Goal: Task Accomplishment & Management: Use online tool/utility

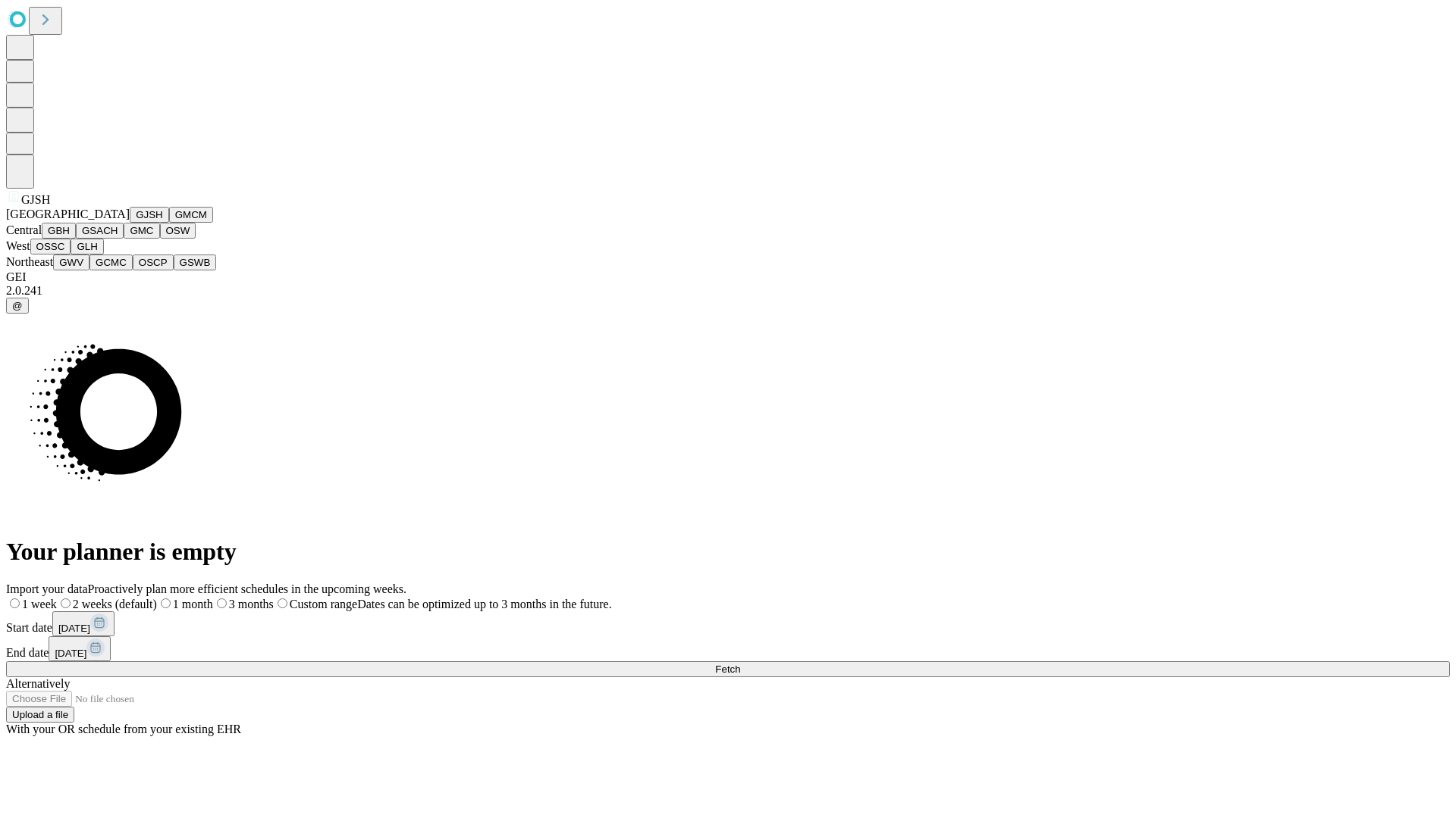
click at [129, 223] on button "GJSH" at bounding box center [149, 214] width 40 height 16
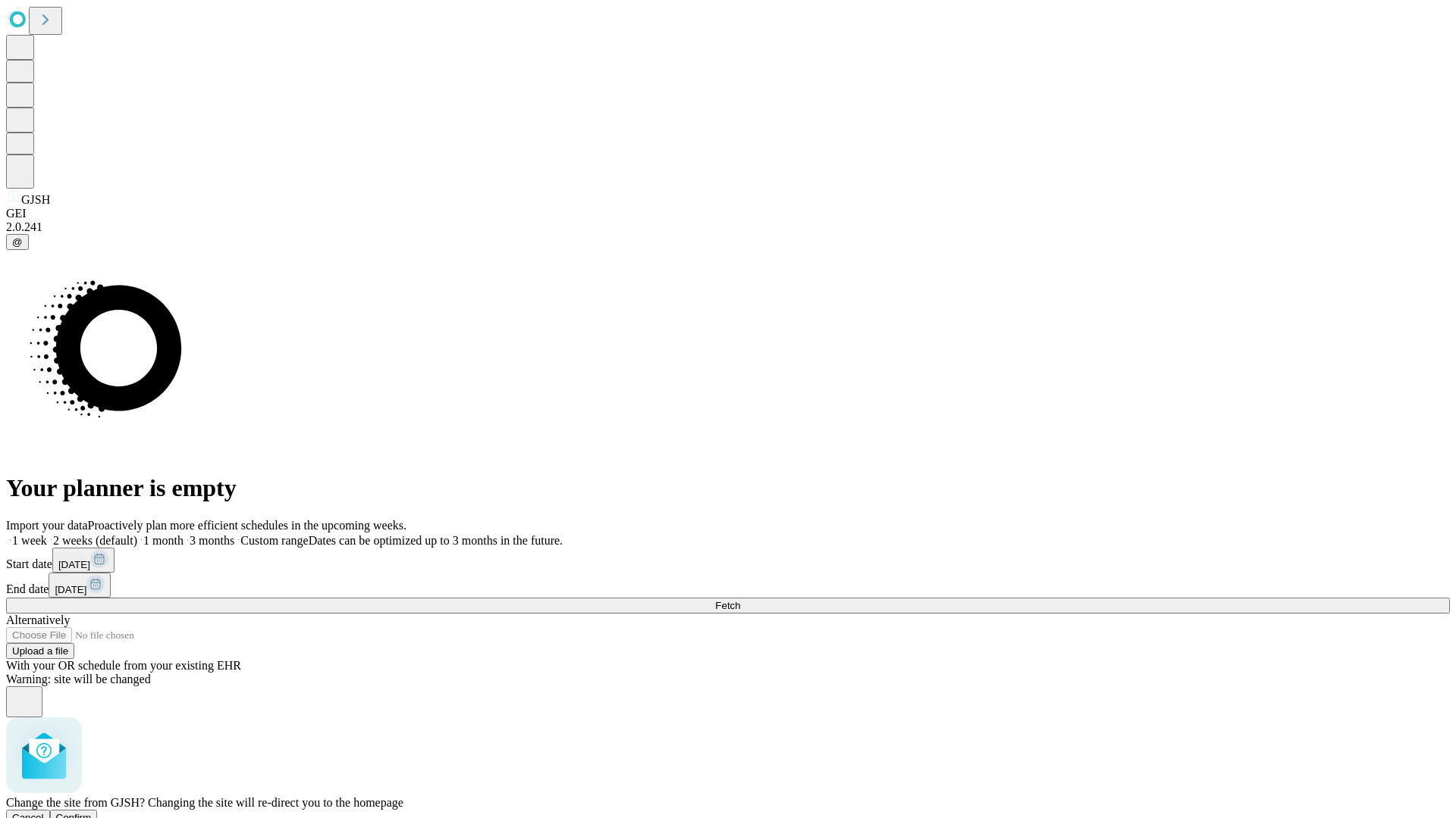
click at [91, 812] on span "Confirm" at bounding box center [74, 818] width 36 height 11
click at [47, 534] on label "1 week" at bounding box center [27, 540] width 41 height 13
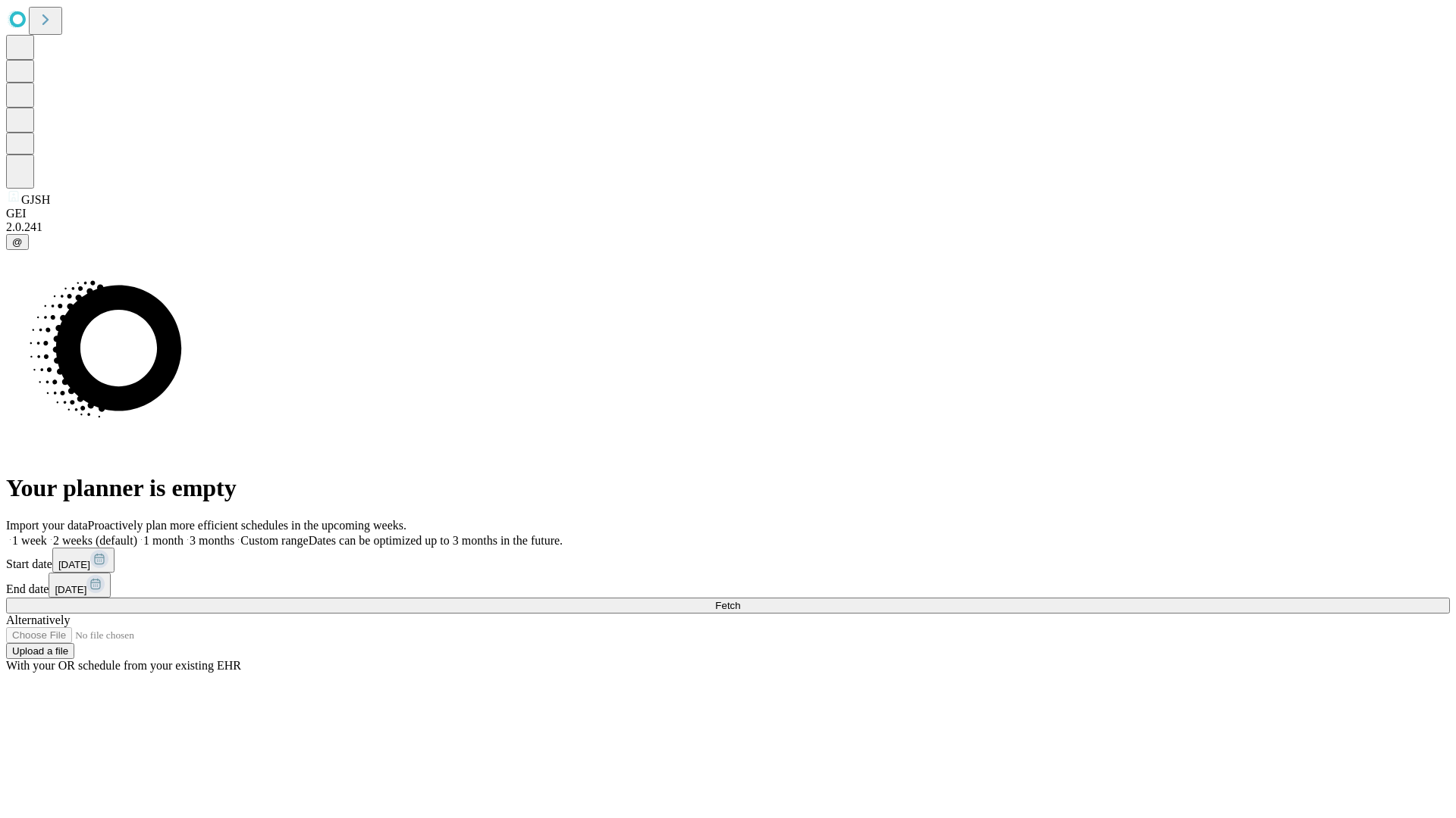
click at [740, 600] on span "Fetch" at bounding box center [727, 606] width 25 height 11
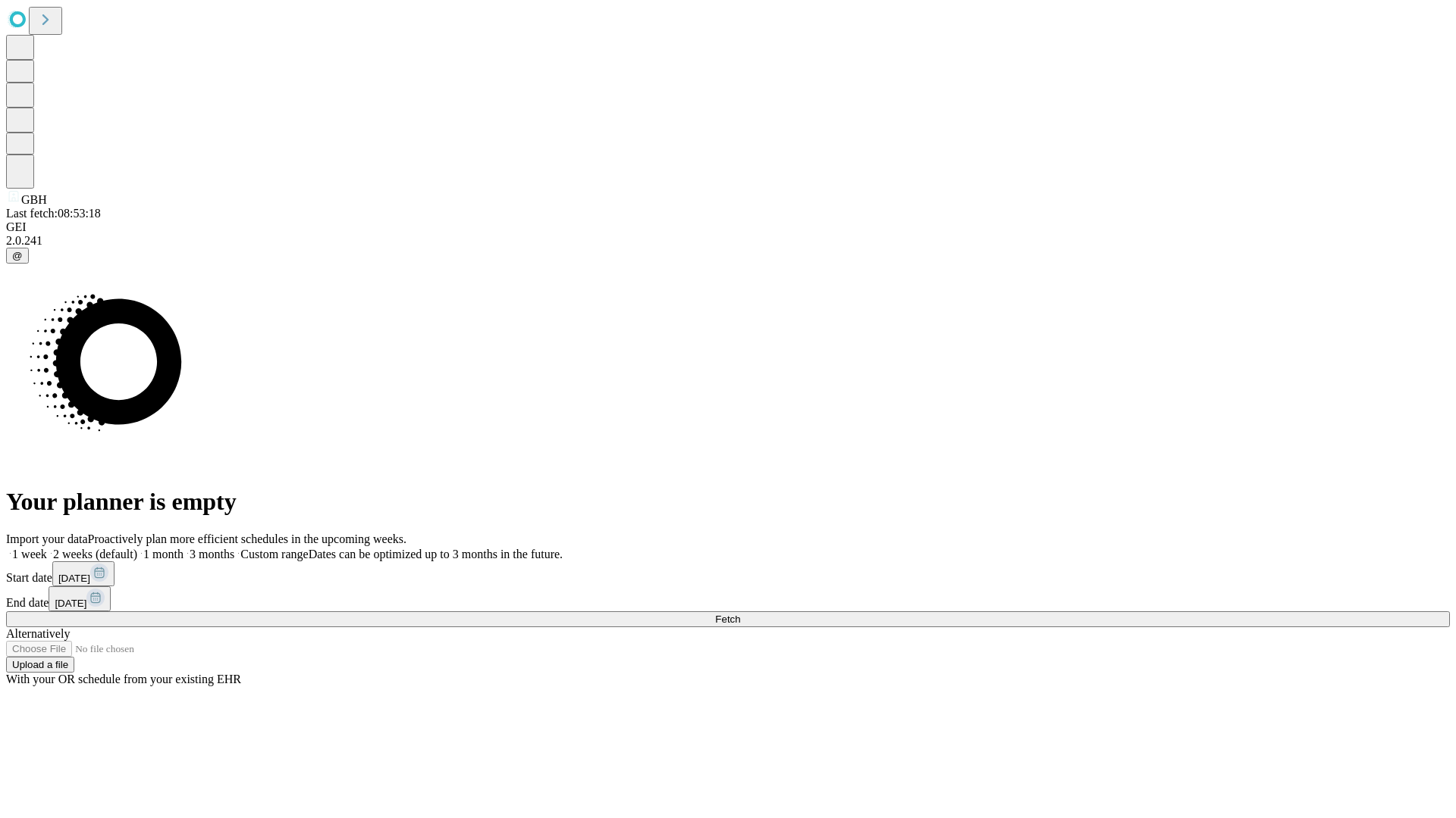
click at [47, 548] on label "1 week" at bounding box center [27, 554] width 41 height 13
click at [740, 614] on span "Fetch" at bounding box center [727, 620] width 25 height 11
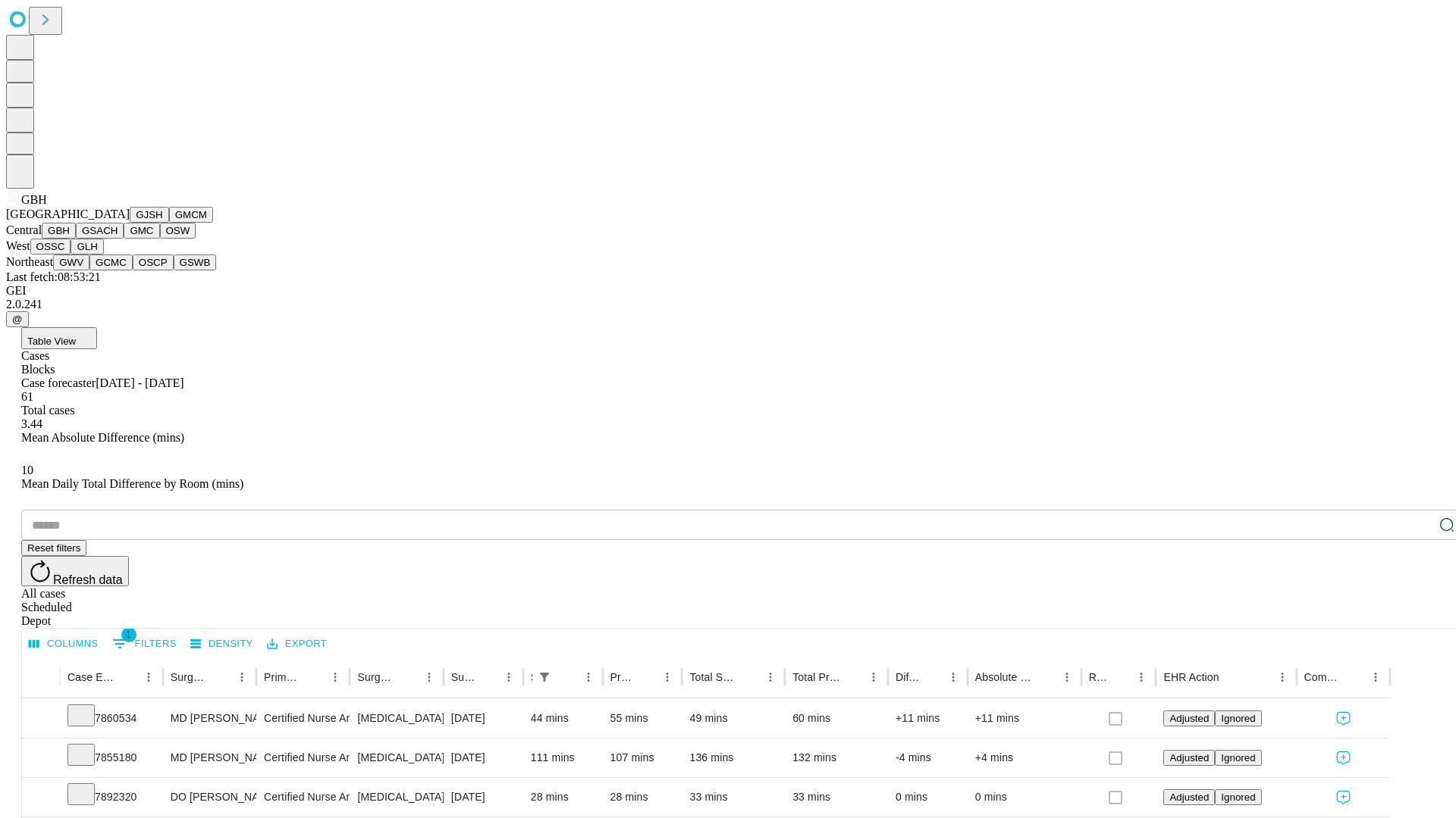
click at [117, 239] on button "GSACH" at bounding box center [100, 231] width 48 height 16
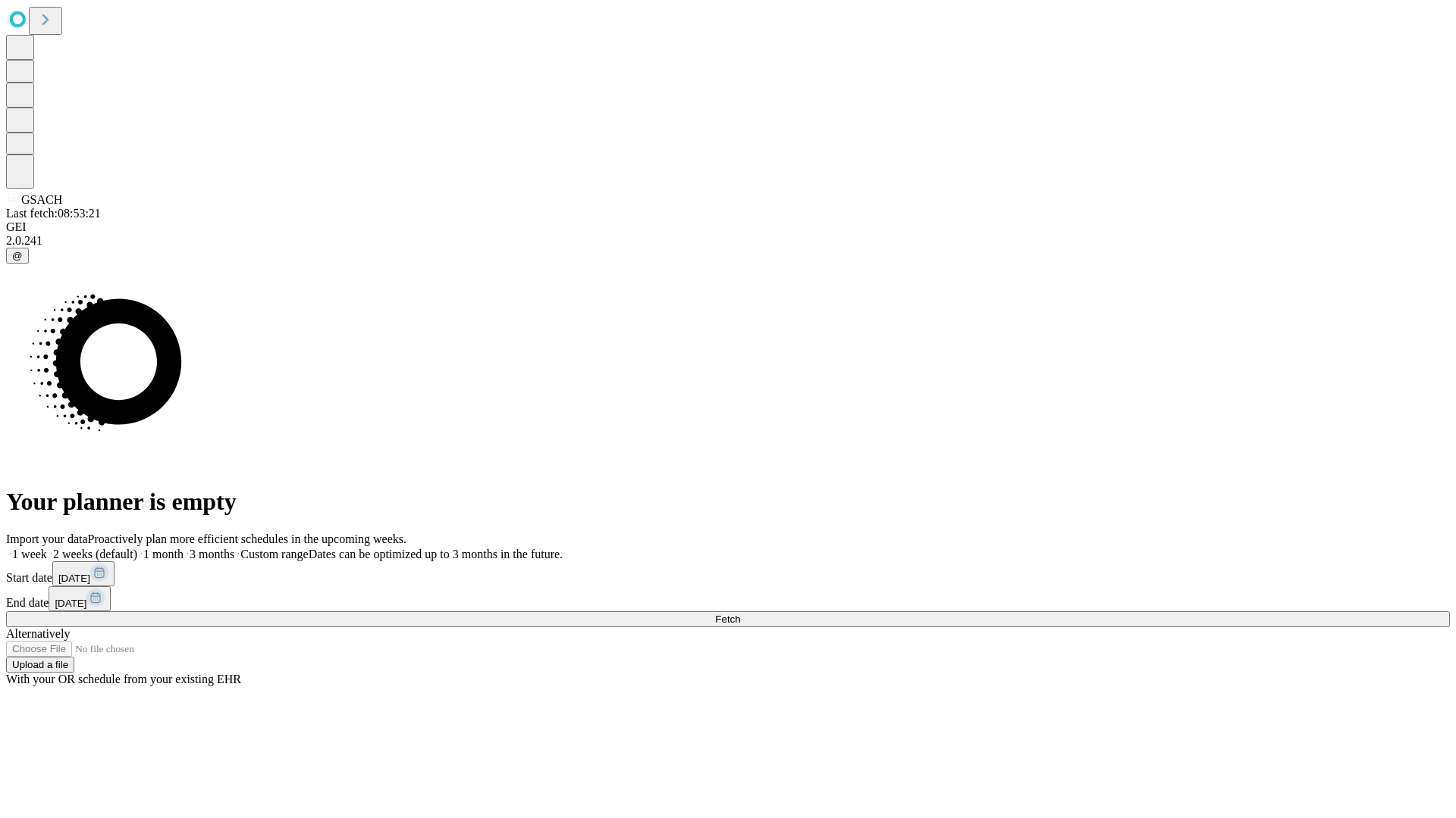
click at [47, 548] on label "1 week" at bounding box center [27, 554] width 41 height 13
click at [740, 614] on span "Fetch" at bounding box center [727, 620] width 25 height 11
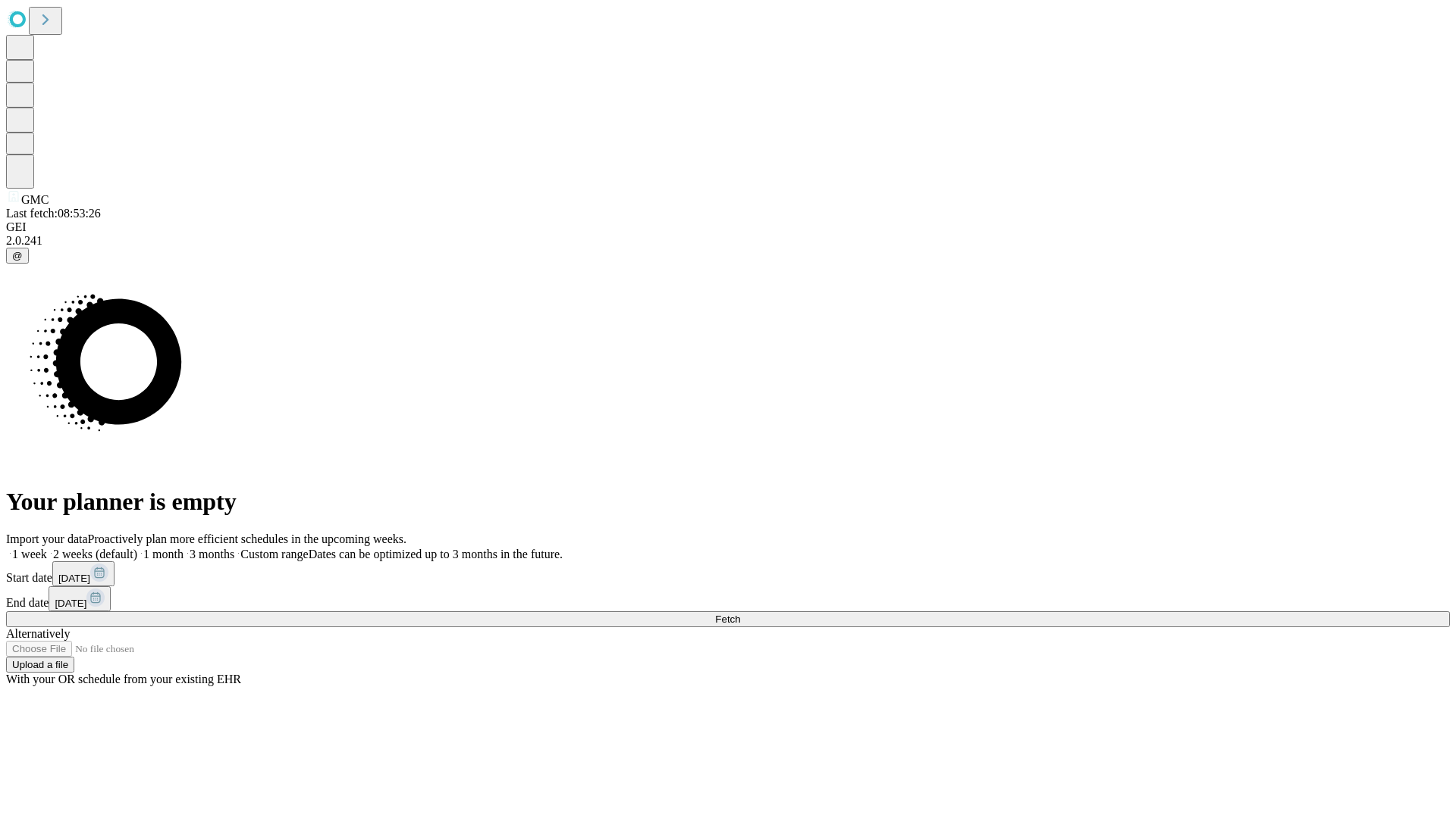
click at [47, 548] on label "1 week" at bounding box center [27, 554] width 41 height 13
click at [740, 614] on span "Fetch" at bounding box center [727, 620] width 25 height 11
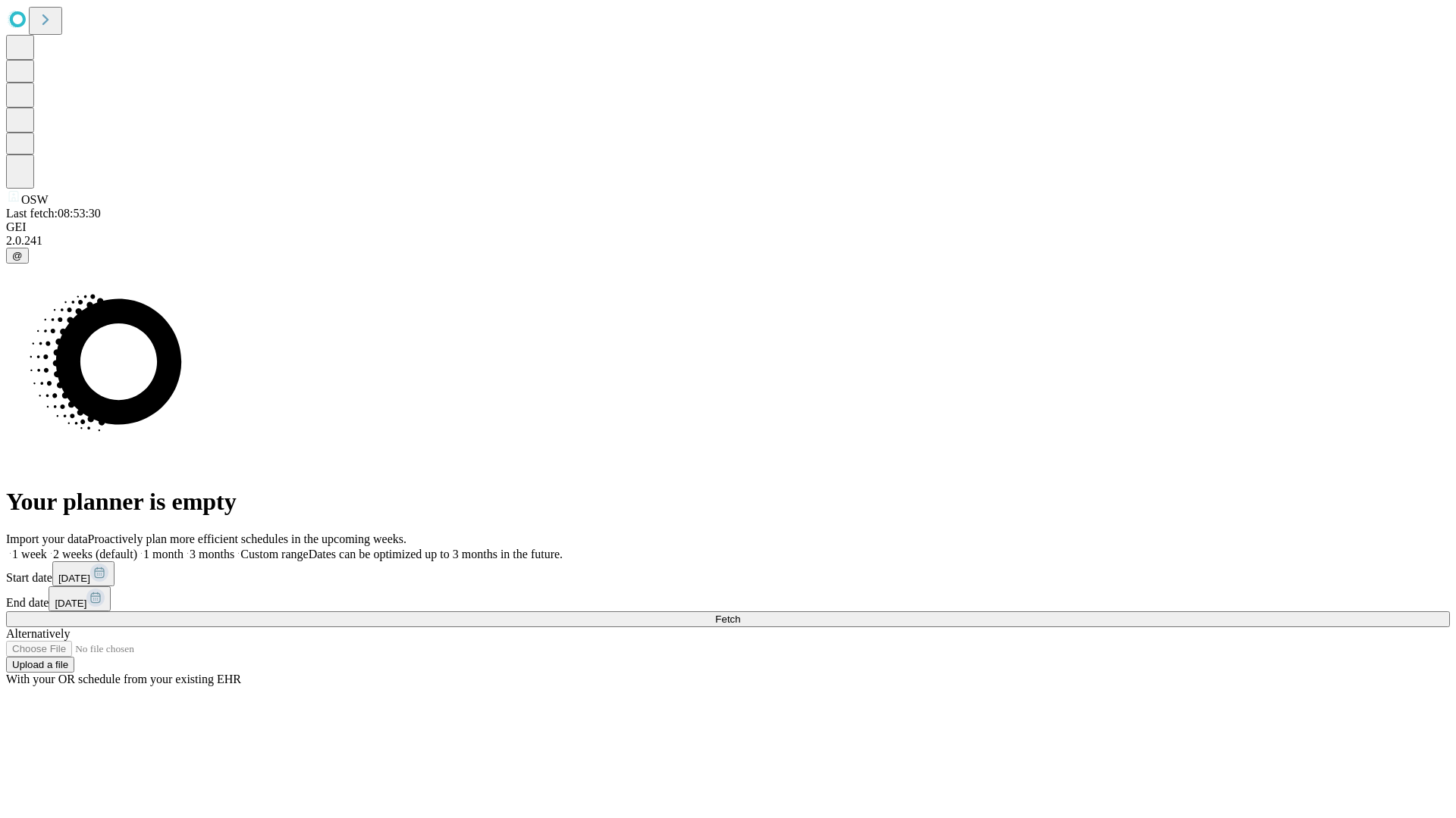
click at [47, 548] on label "1 week" at bounding box center [27, 554] width 41 height 13
click at [740, 614] on span "Fetch" at bounding box center [727, 620] width 25 height 11
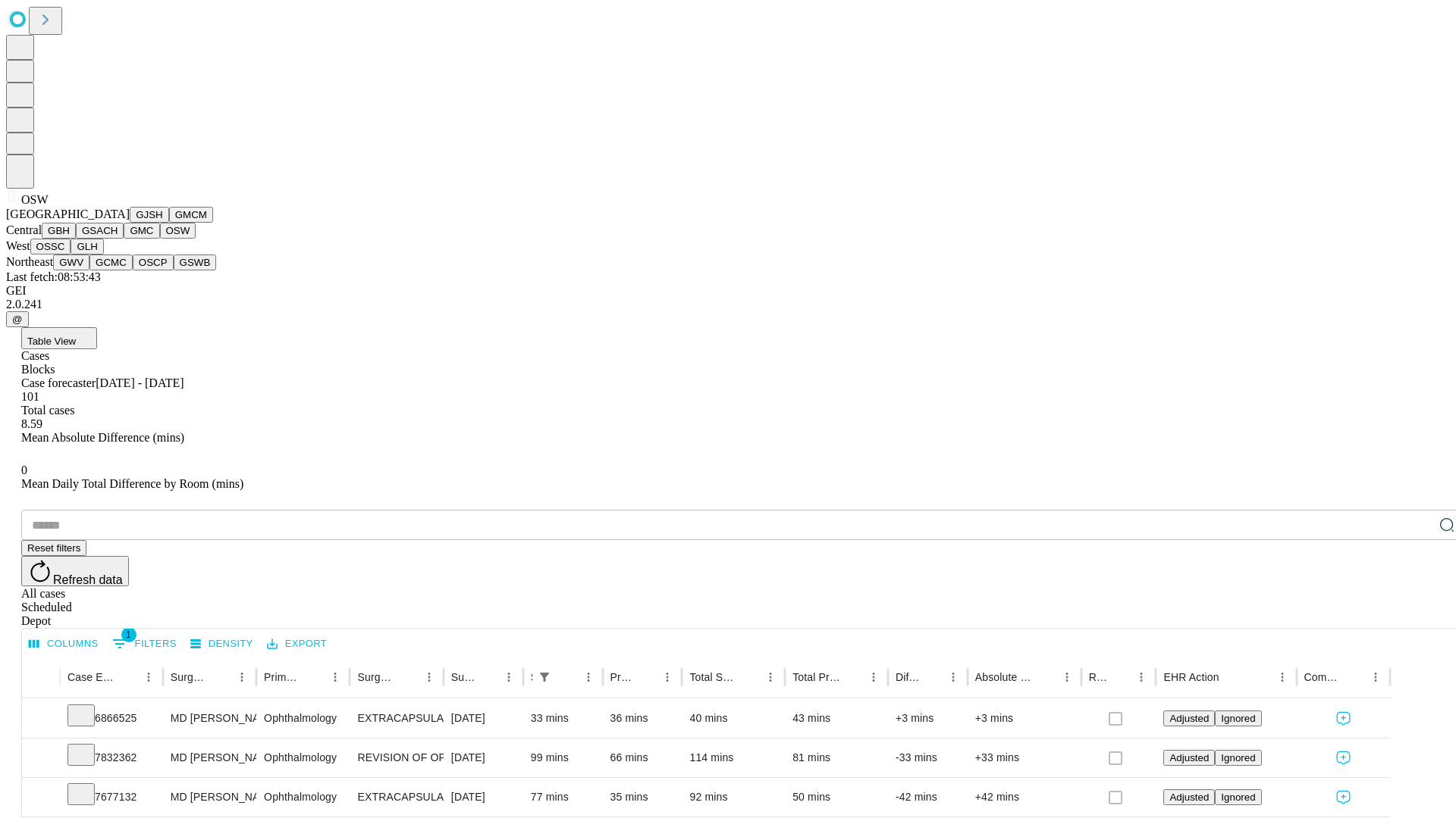
click at [71, 255] on button "OSSC" at bounding box center [51, 246] width 41 height 16
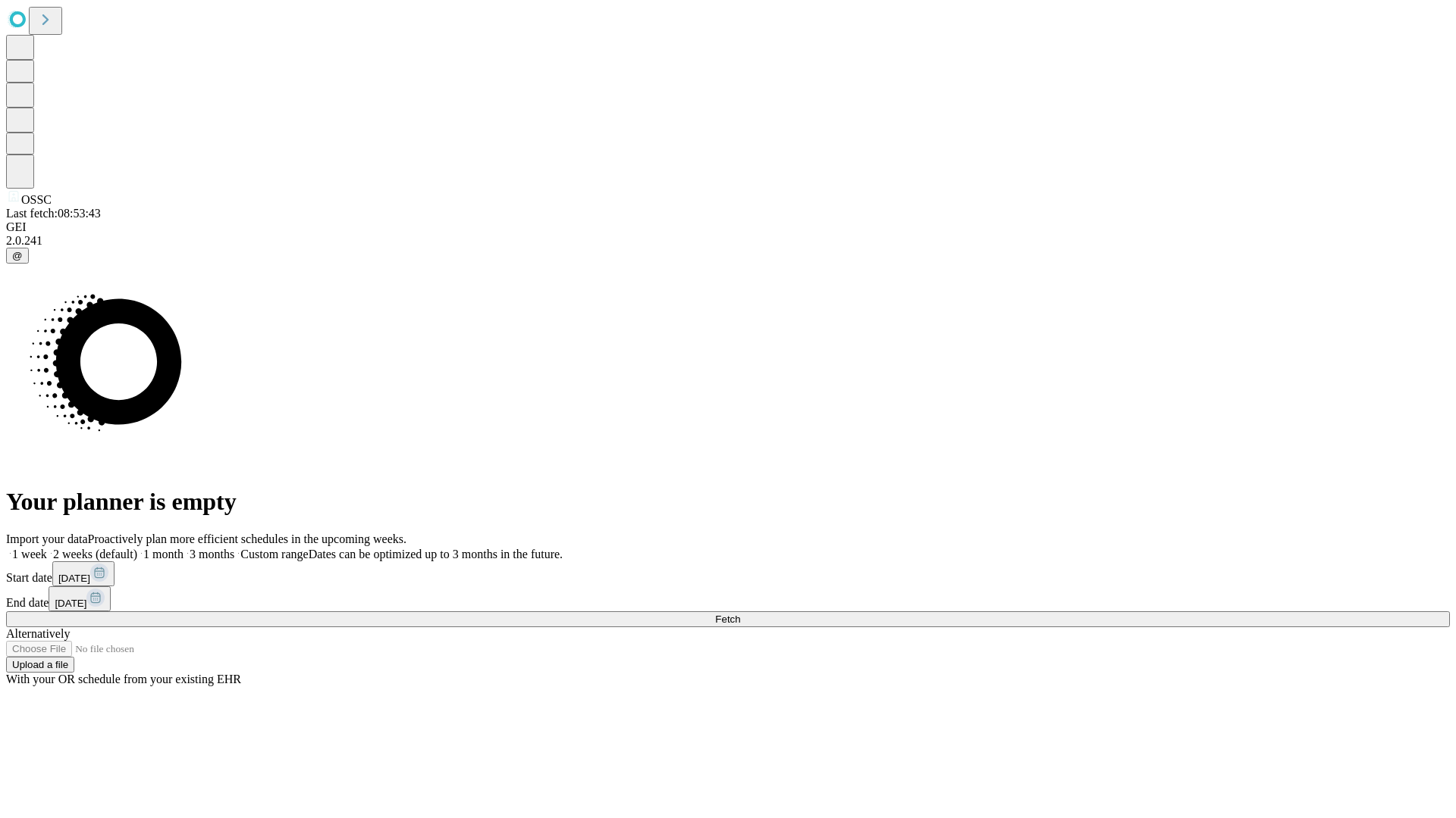
click at [47, 548] on label "1 week" at bounding box center [27, 554] width 41 height 13
click at [740, 614] on span "Fetch" at bounding box center [727, 620] width 25 height 11
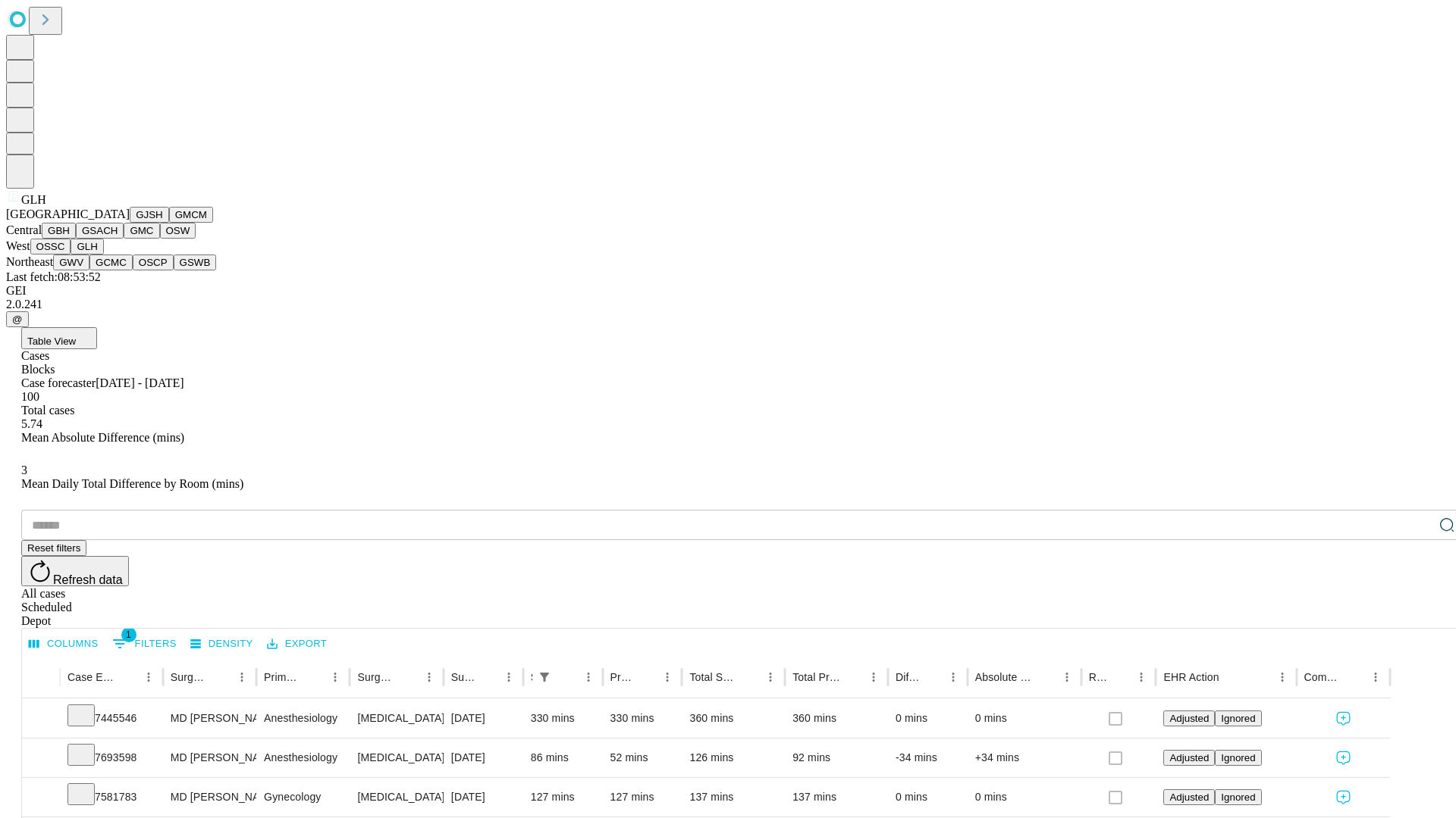
click at [90, 270] on button "GWV" at bounding box center [71, 262] width 36 height 16
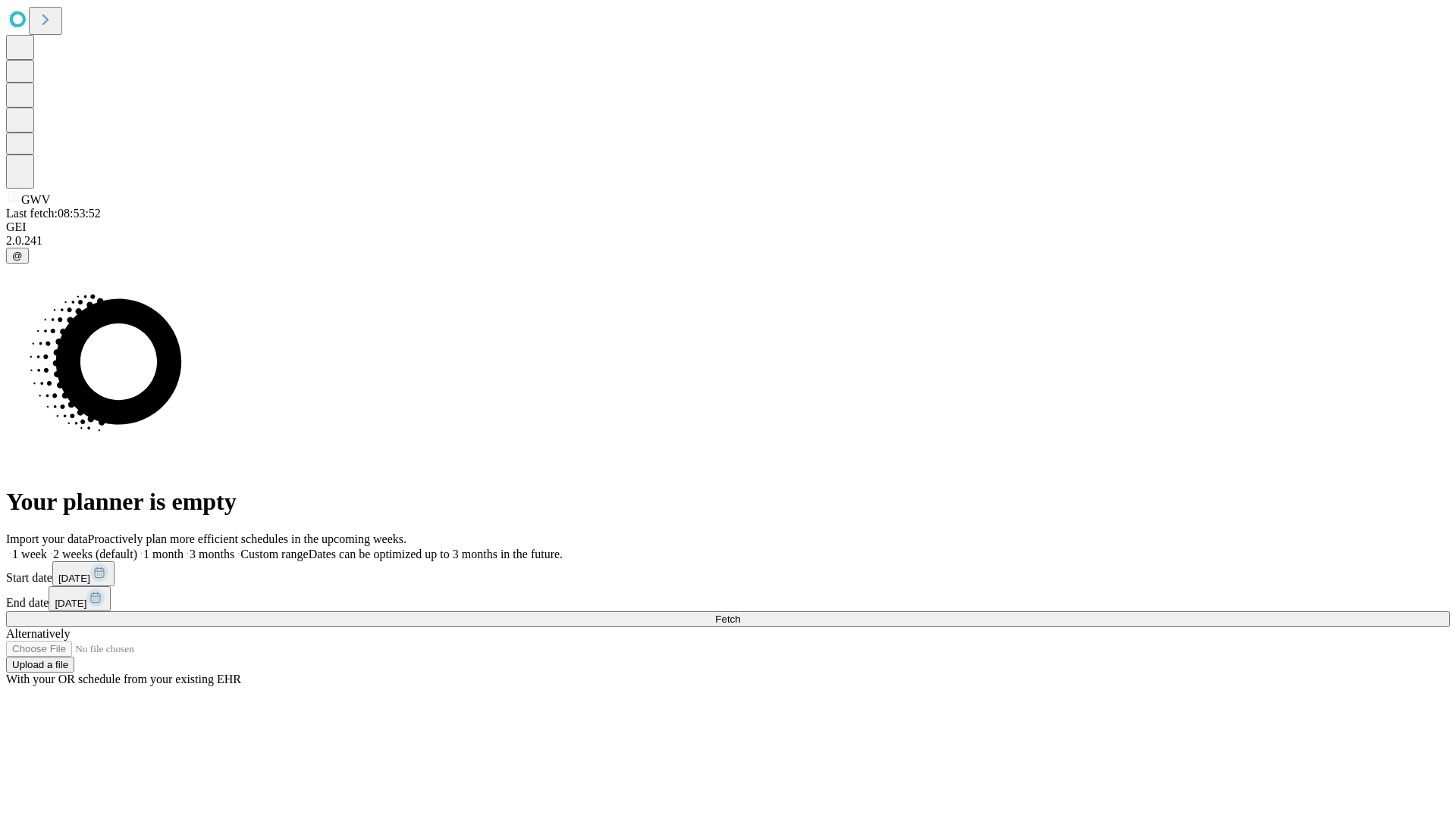
click at [47, 548] on label "1 week" at bounding box center [27, 554] width 41 height 13
click at [740, 614] on span "Fetch" at bounding box center [727, 620] width 25 height 11
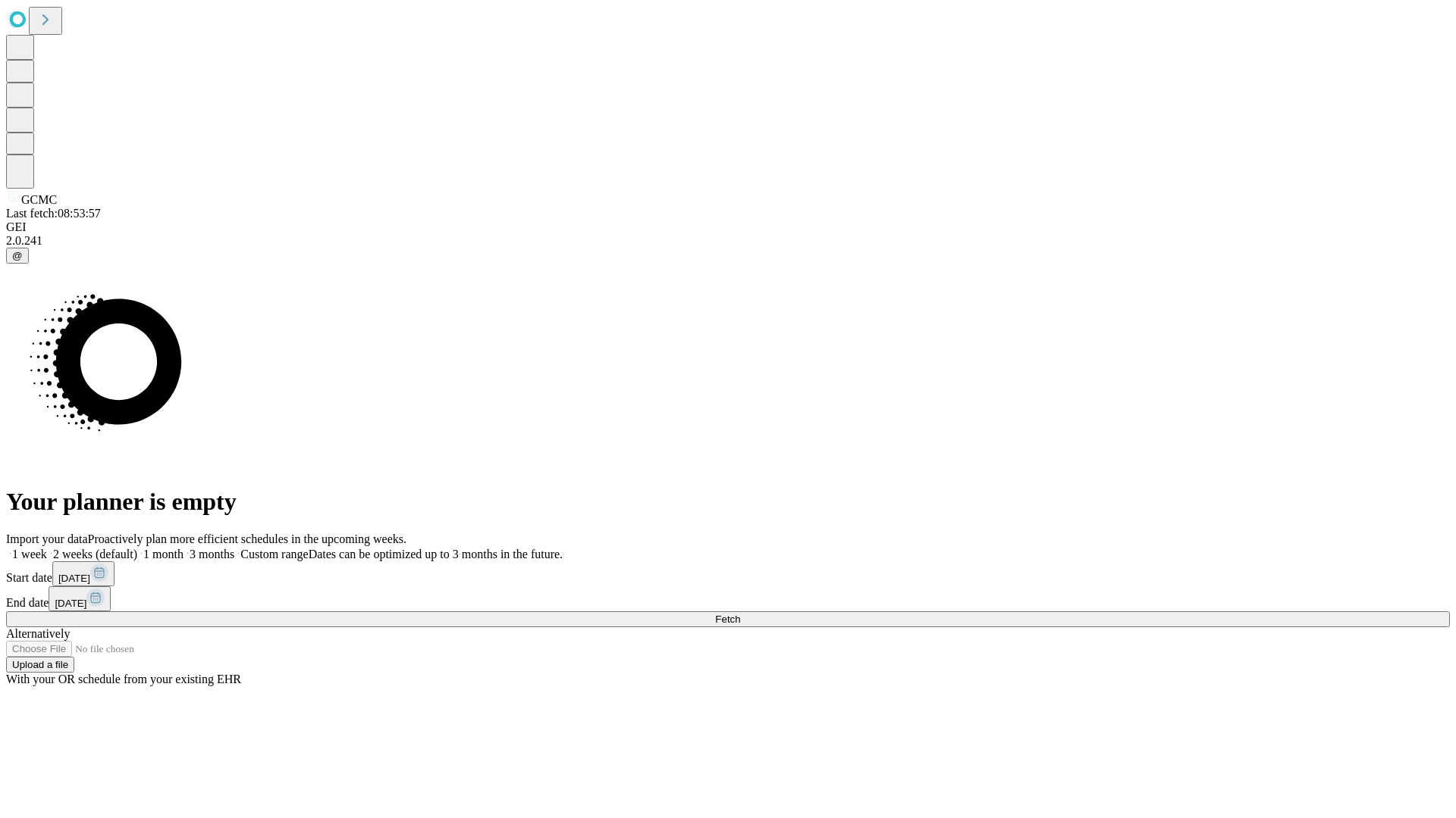
click at [47, 548] on label "1 week" at bounding box center [27, 554] width 41 height 13
click at [740, 614] on span "Fetch" at bounding box center [727, 620] width 25 height 11
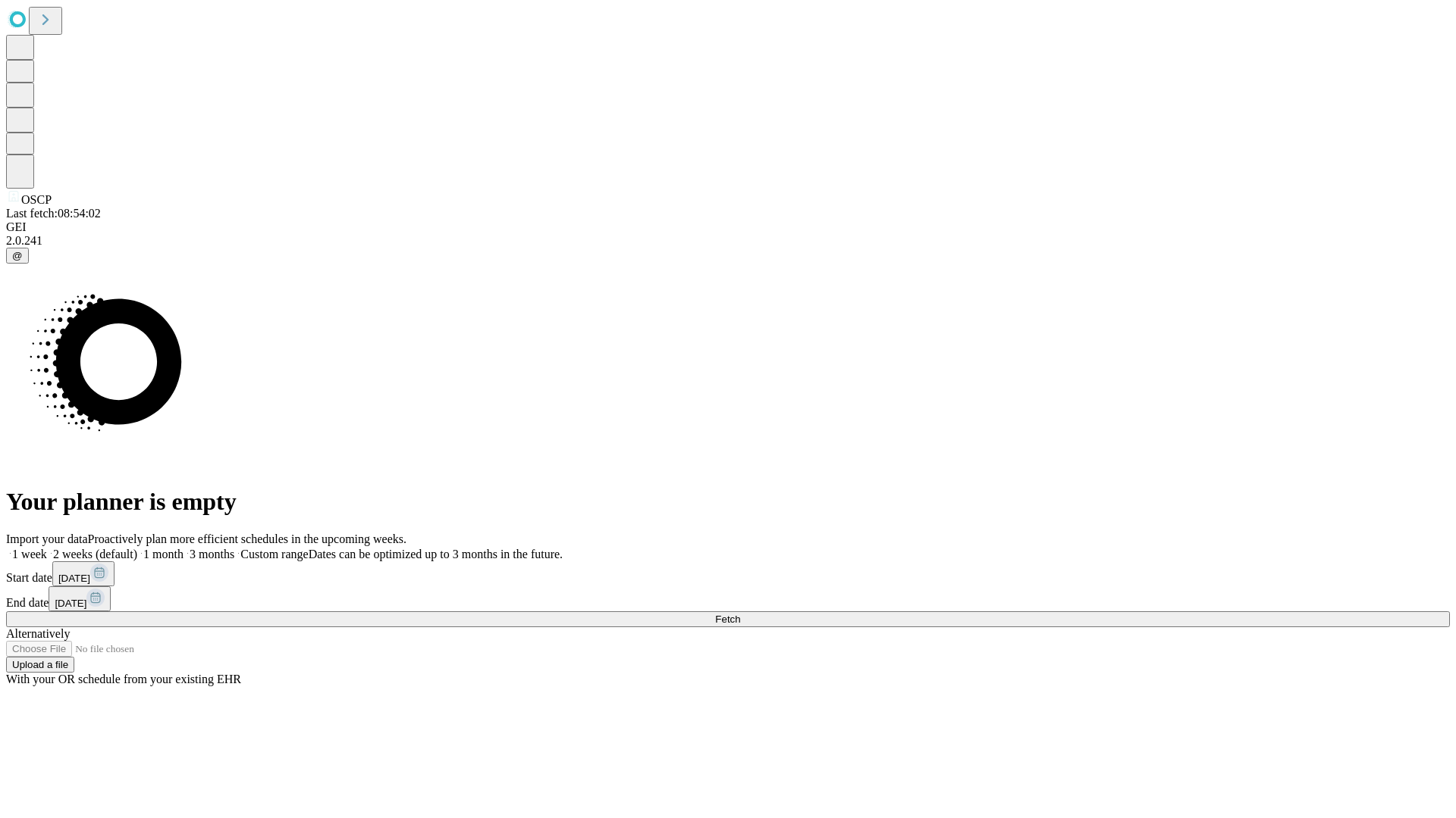
click at [47, 548] on label "1 week" at bounding box center [27, 554] width 41 height 13
click at [740, 614] on span "Fetch" at bounding box center [727, 620] width 25 height 11
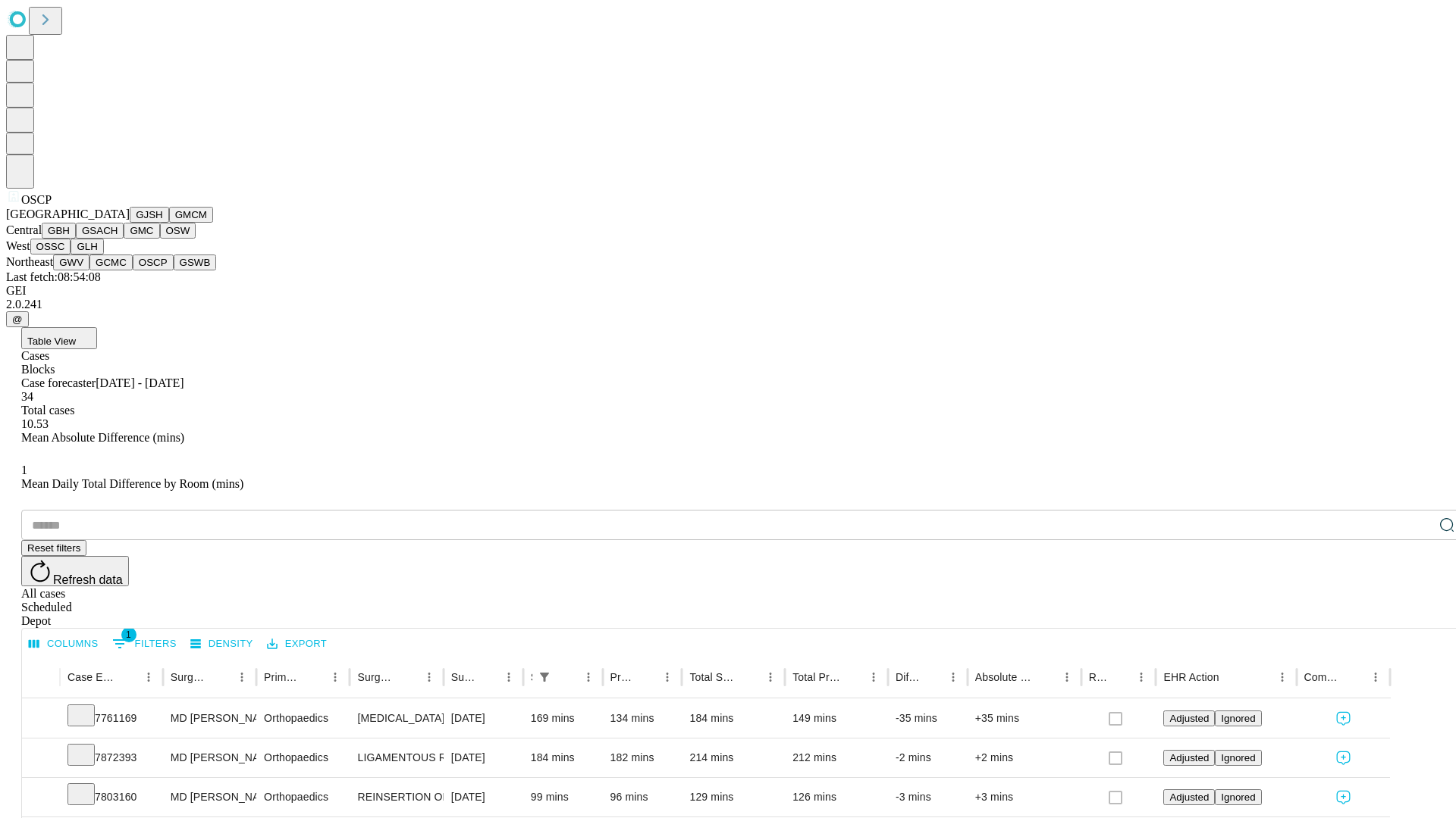
click at [173, 270] on button "GSWB" at bounding box center [195, 262] width 43 height 16
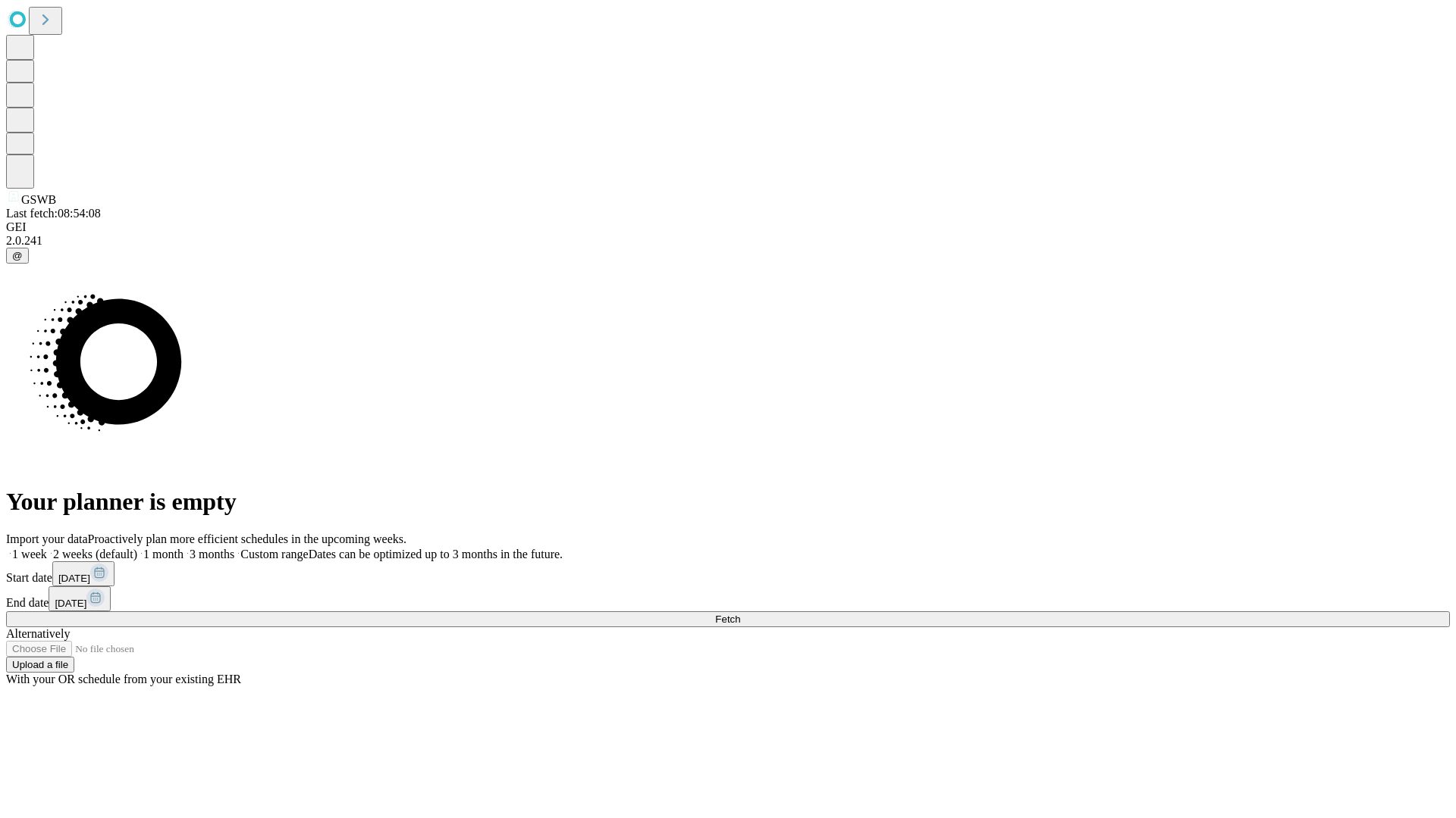
click at [740, 614] on span "Fetch" at bounding box center [727, 620] width 25 height 11
